Goal: Information Seeking & Learning: Check status

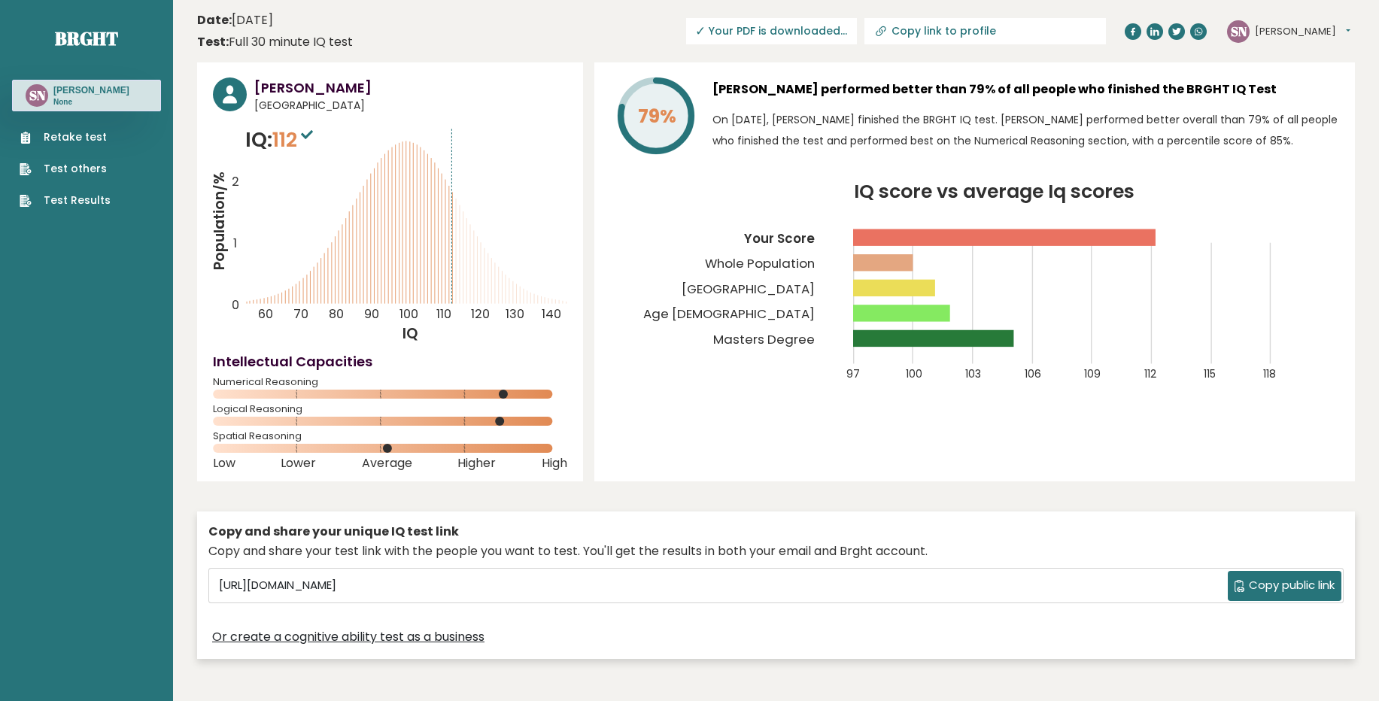
click at [915, 31] on input "Copy link to profile" at bounding box center [993, 31] width 205 height 12
type input "https://brght.org/profile/shriansh-nande/?utm_source=share&utm_medium=copy&utm_…"
click at [72, 201] on link "Test Results" at bounding box center [65, 201] width 91 height 16
click at [687, 29] on span "✓ Your PDF is downloaded..." at bounding box center [718, 31] width 171 height 26
click at [738, 29] on span "✓ Your PDF is downloaded..." at bounding box center [718, 31] width 171 height 26
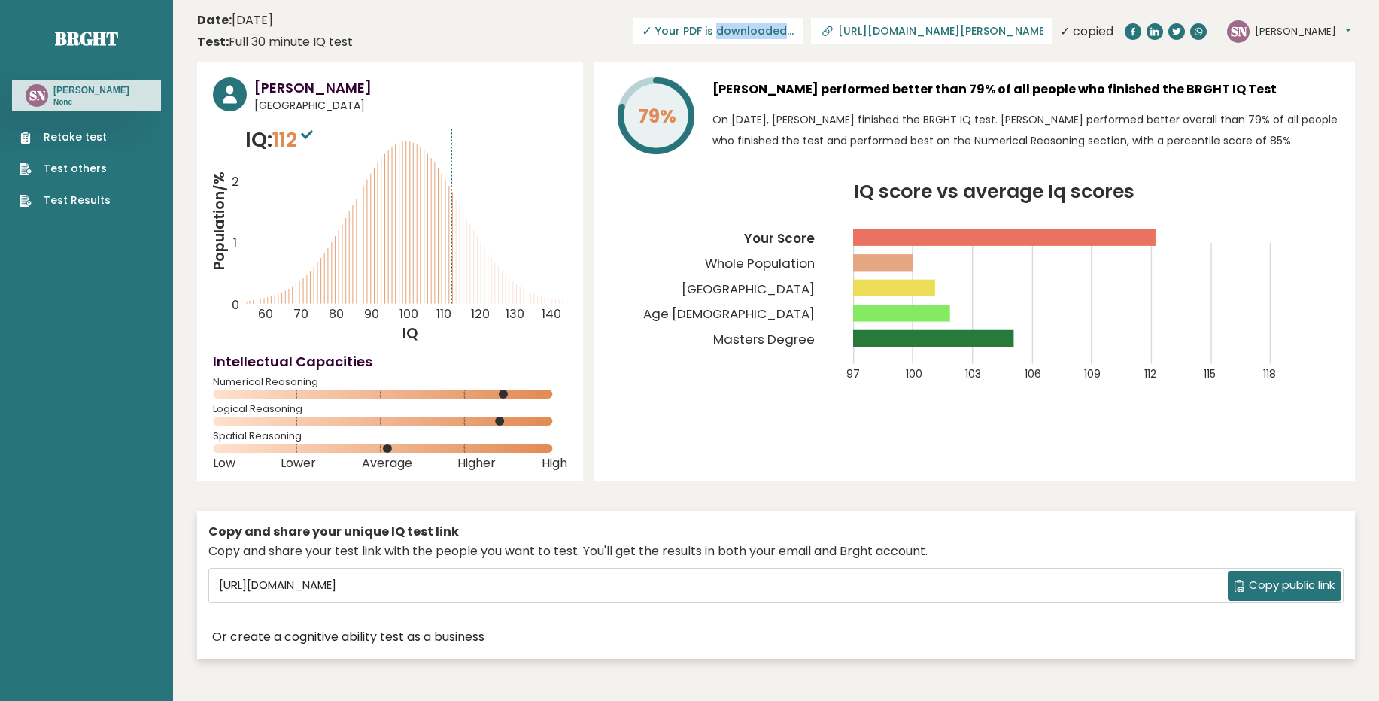
click at [738, 29] on span "✓ Your PDF is downloaded..." at bounding box center [718, 31] width 171 height 26
drag, startPoint x: 739, startPoint y: 29, endPoint x: 639, endPoint y: 24, distance: 99.4
click at [635, 31] on span "✓ Your PDF is downloaded..." at bounding box center [718, 31] width 171 height 26
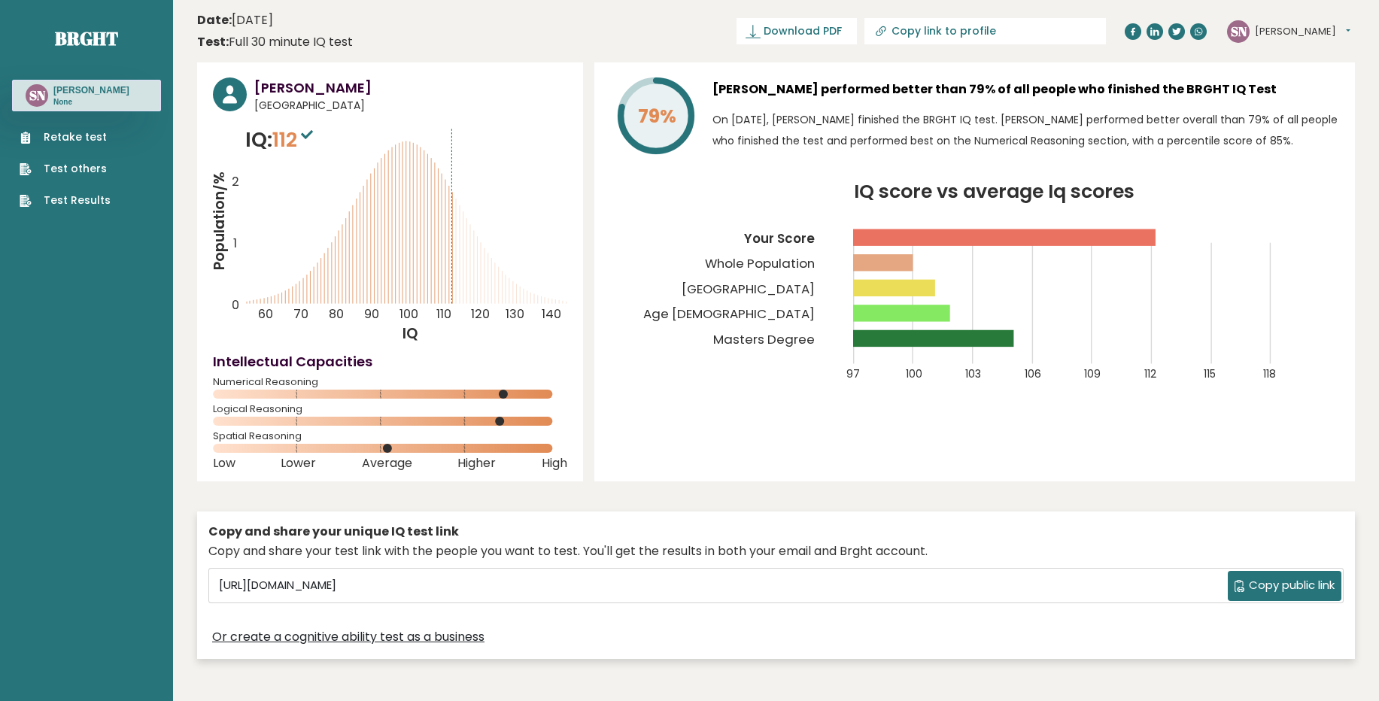
click at [302, 136] on span "112" at bounding box center [294, 140] width 44 height 28
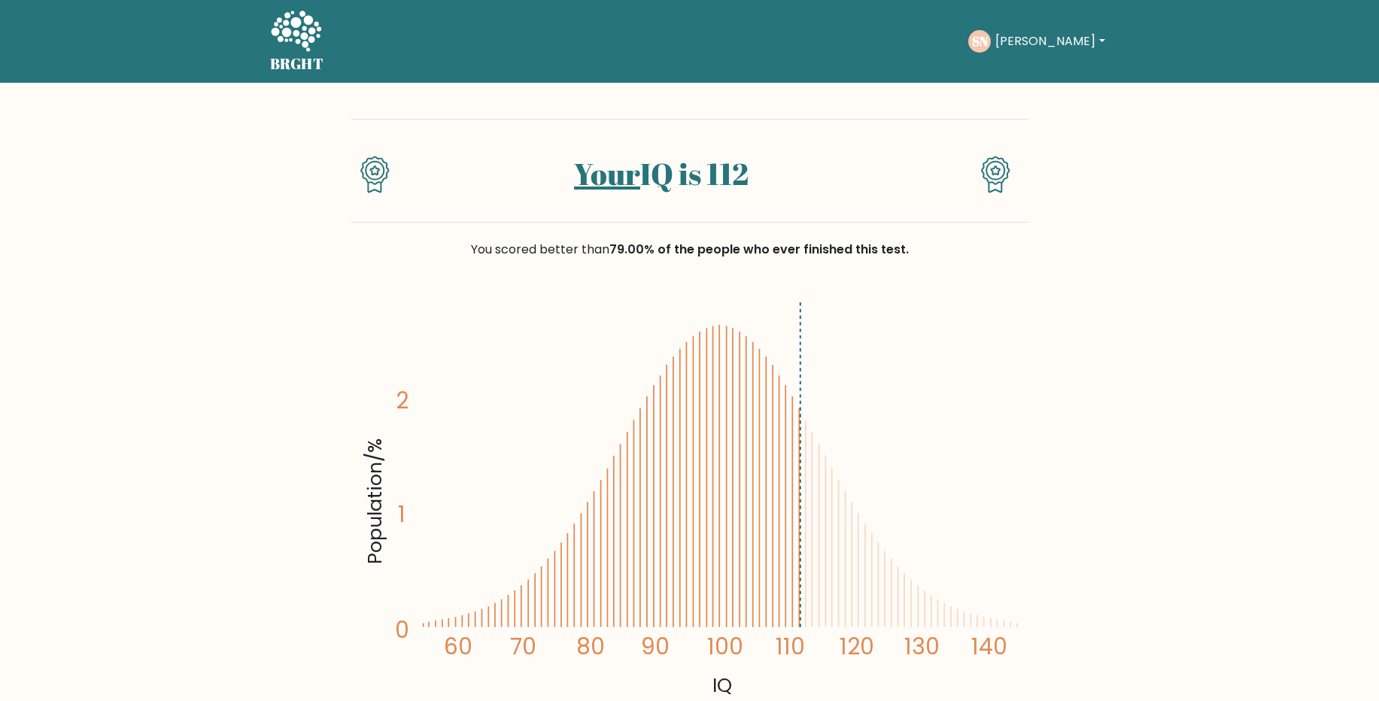
click at [1064, 41] on button "[PERSON_NAME]" at bounding box center [1050, 42] width 118 height 20
drag, startPoint x: 1300, startPoint y: 253, endPoint x: 1311, endPoint y: 238, distance: 18.2
drag, startPoint x: 1367, startPoint y: 77, endPoint x: 1379, endPoint y: 121, distance: 45.3
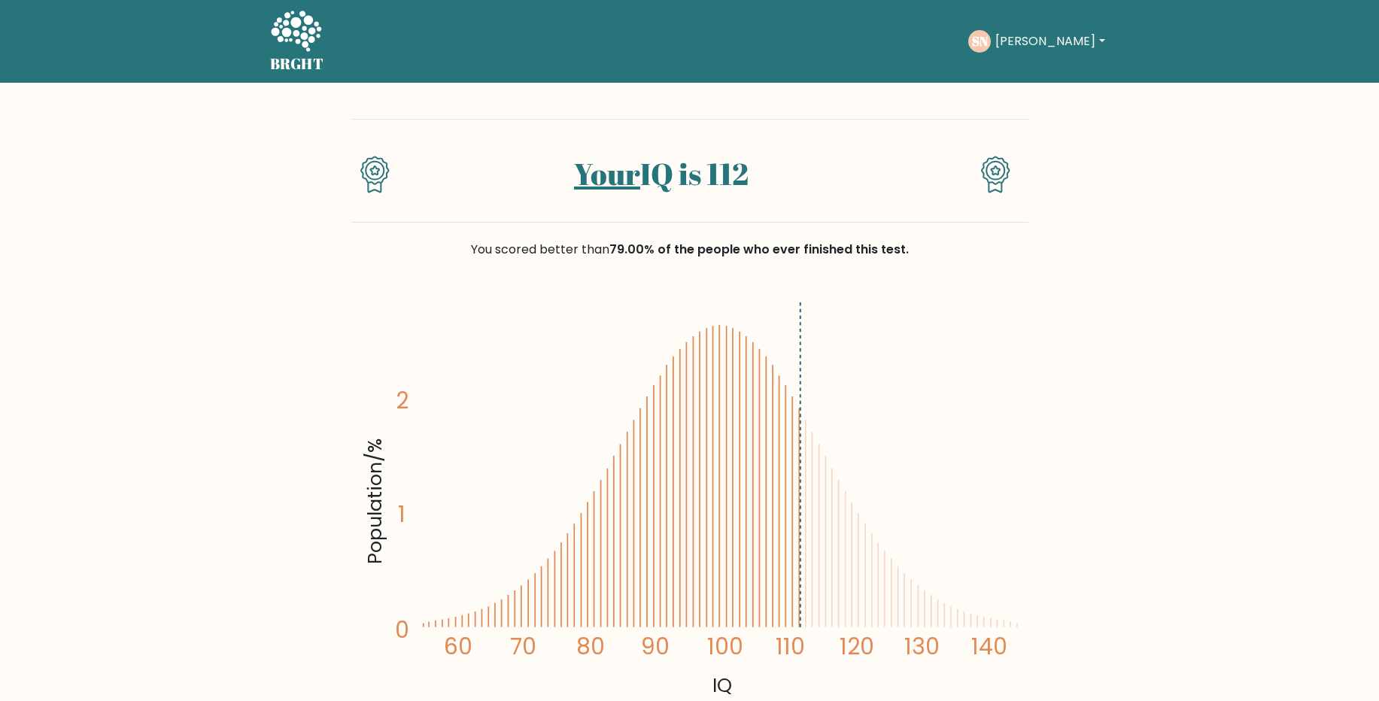
click at [990, 176] on icon at bounding box center [995, 175] width 29 height 38
